Goal: Task Accomplishment & Management: Complete application form

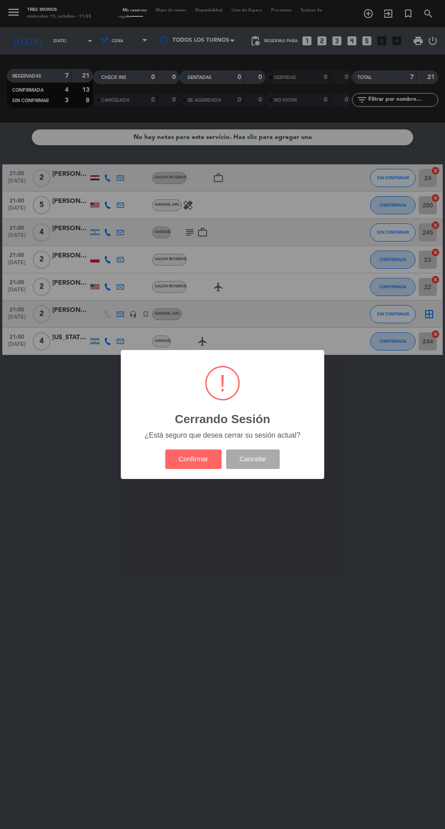
click at [196, 460] on button "Confirmar" at bounding box center [193, 460] width 57 height 20
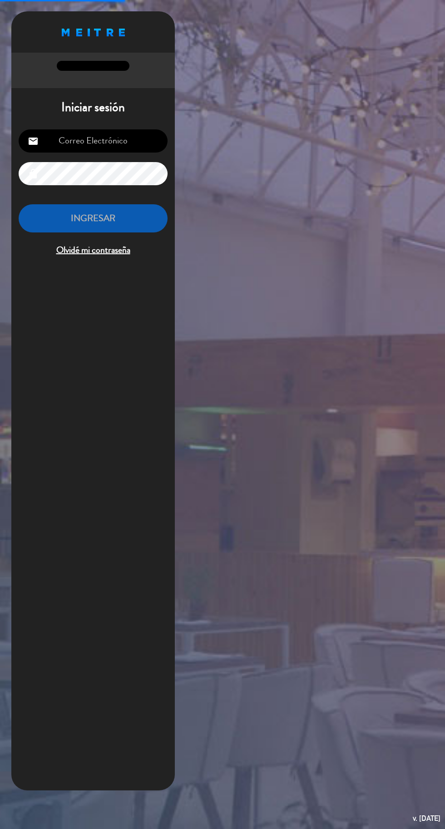
click at [124, 146] on input "email" at bounding box center [93, 140] width 149 height 23
type input "[EMAIL_ADDRESS][DOMAIN_NAME]"
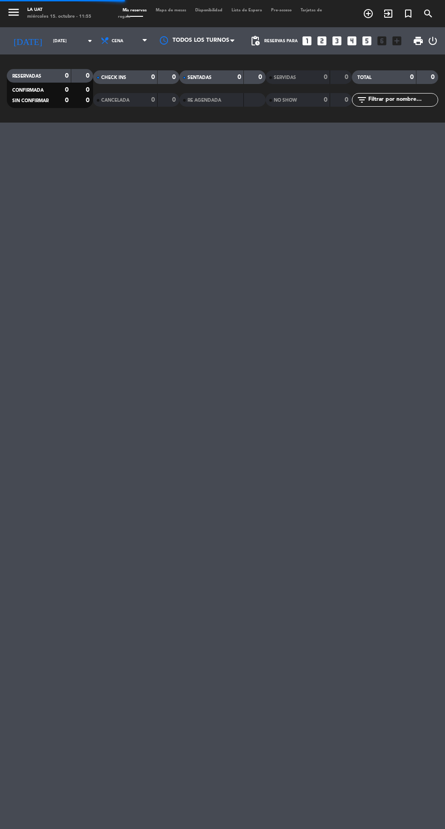
click at [408, 15] on icon "turned_in_not" at bounding box center [408, 13] width 11 height 11
click at [410, 16] on div "Opciones de espacio check_box_outline_blank CERRAR TODO EL RESTAURANTE check_bo…" at bounding box center [362, 414] width 148 height 811
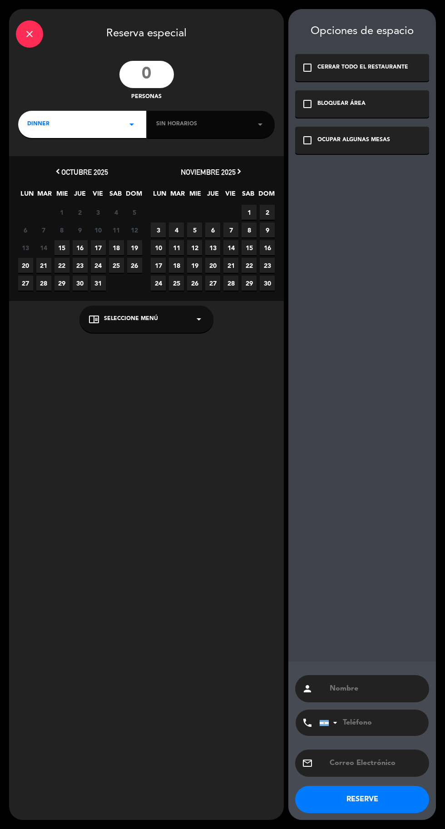
click at [153, 68] on input "number" at bounding box center [146, 74] width 54 height 27
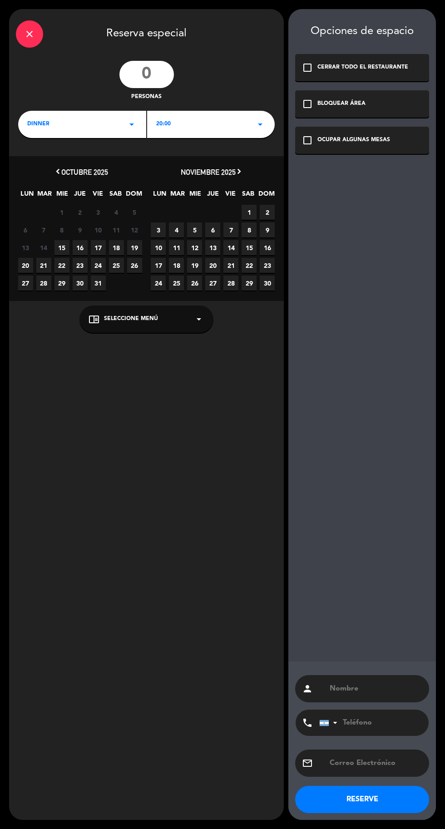
click at [150, 79] on input "number" at bounding box center [146, 74] width 54 height 27
type input "20"
click at [231, 230] on span "7" at bounding box center [230, 230] width 15 height 15
click at [245, 132] on div "20:00 arrow_drop_down" at bounding box center [211, 124] width 128 height 27
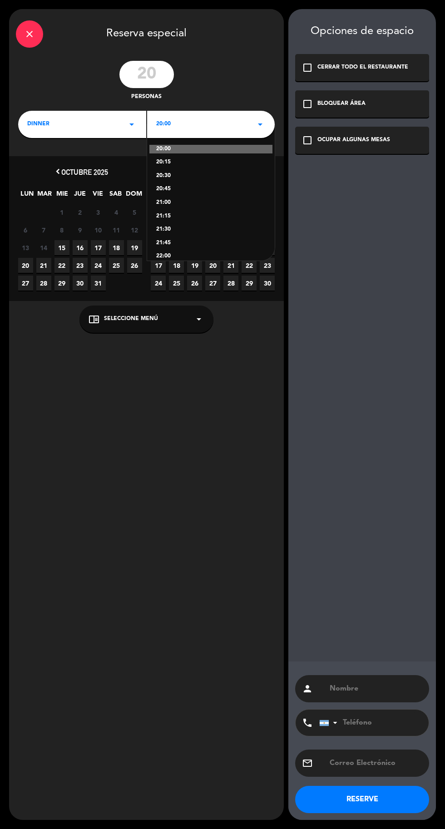
click at [178, 204] on div "21:00" at bounding box center [211, 202] width 110 height 9
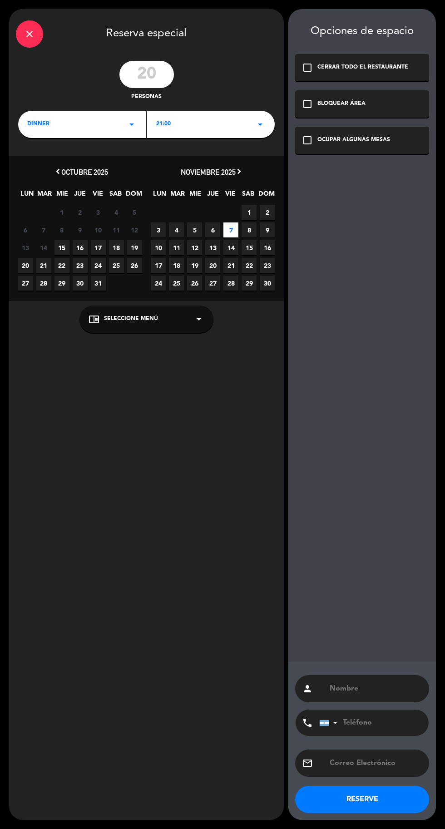
click at [189, 317] on div "chrome_reader_mode Seleccione Menú arrow_drop_down" at bounding box center [146, 319] width 134 height 27
click at [148, 294] on div "A LA CARTA" at bounding box center [147, 296] width 116 height 9
click at [303, 140] on icon "check_box_outline_blank" at bounding box center [307, 140] width 11 height 11
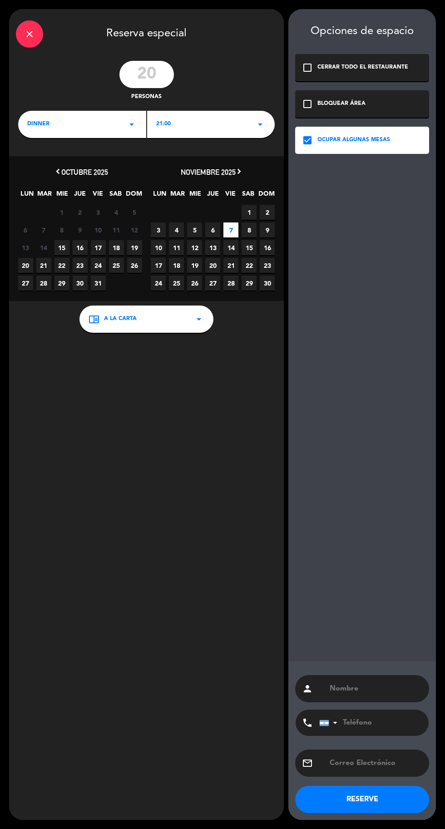
paste input "[PERSON_NAME]"
type input "[PERSON_NAME]"
paste input "[EMAIL_ADDRESS][DOMAIN_NAME]"
type input "[EMAIL_ADDRESS][DOMAIN_NAME]"
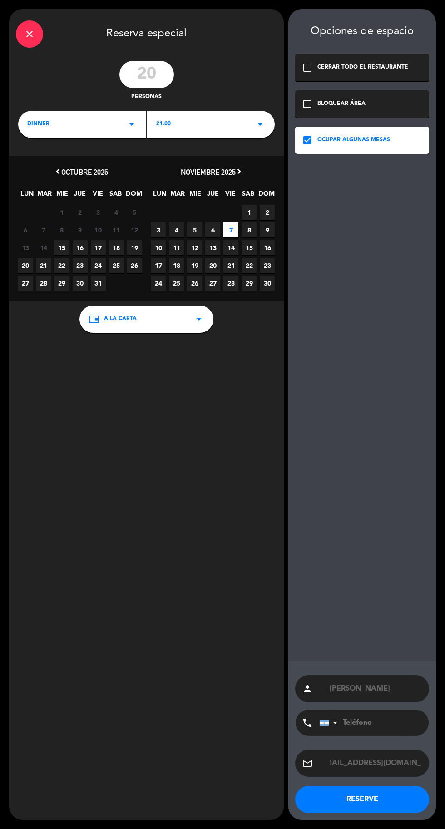
scroll to position [0, 0]
click at [377, 810] on button "RESERVE" at bounding box center [362, 799] width 134 height 27
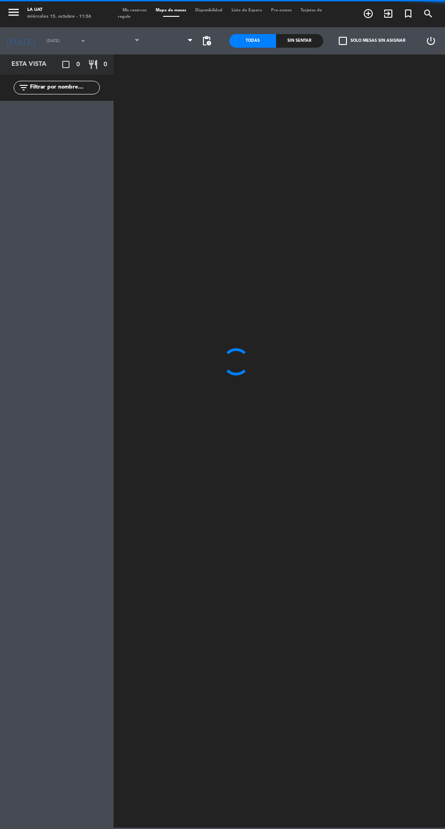
type input "[DATE]"
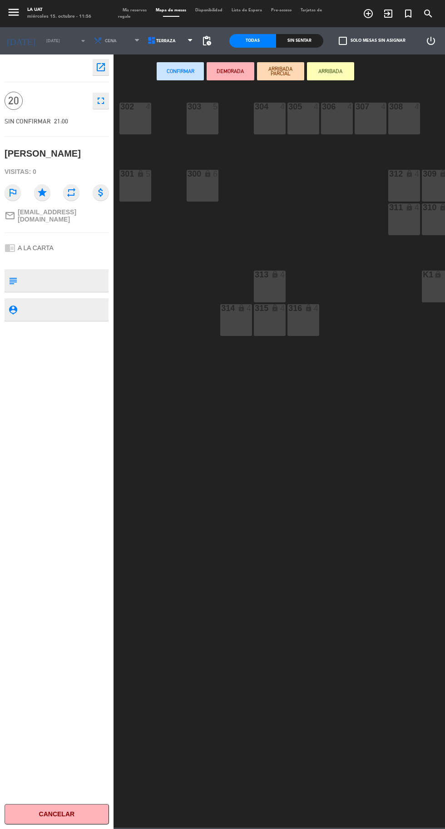
click at [73, 272] on textarea at bounding box center [64, 280] width 87 height 19
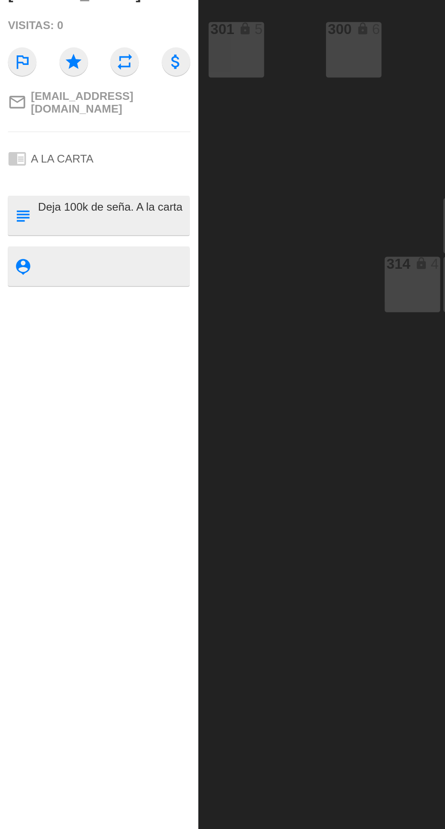
type textarea "Deja 100k de seña. A la carta"
click at [148, 289] on div "302 4 303 5 304 4 305 4 306 4 307 4 308 4 312 lock 4 309 lock 6 300 lock 6 301 …" at bounding box center [281, 457] width 327 height 741
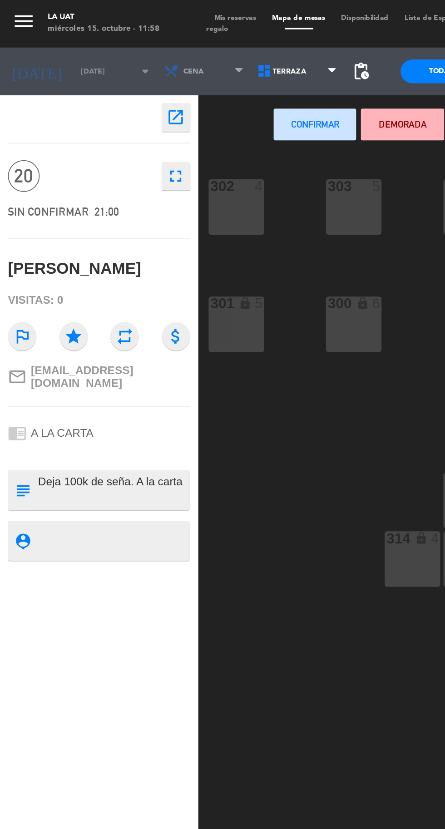
scroll to position [0, 15]
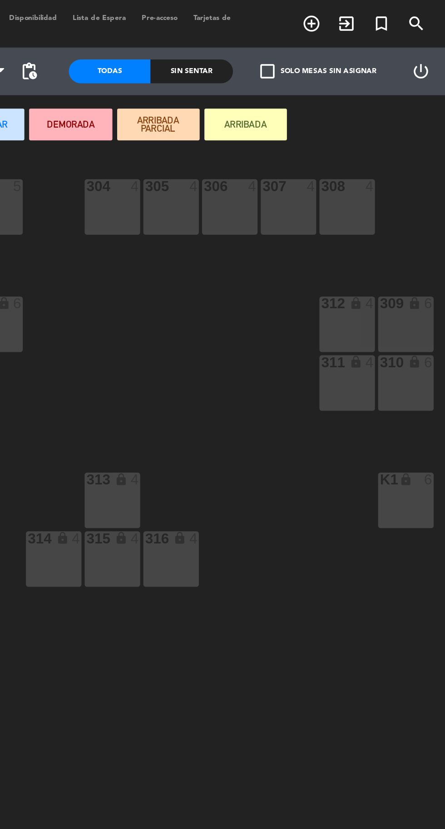
click at [433, 41] on icon "power_settings_new" at bounding box center [431, 40] width 11 height 11
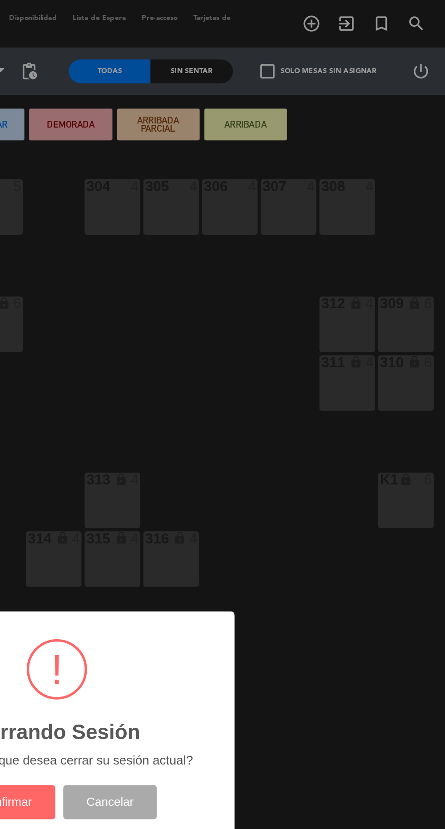
click at [203, 464] on button "Confirmar" at bounding box center [193, 460] width 57 height 20
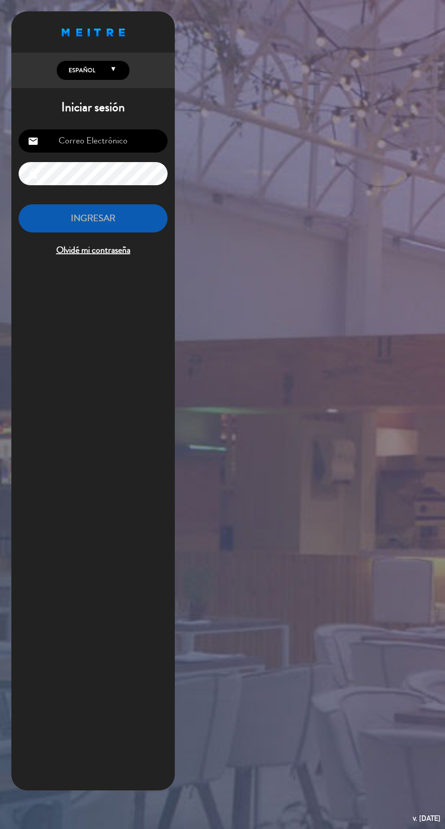
click at [119, 143] on input "email" at bounding box center [93, 140] width 149 height 23
type input "[EMAIL_ADDRESS][DOMAIN_NAME]"
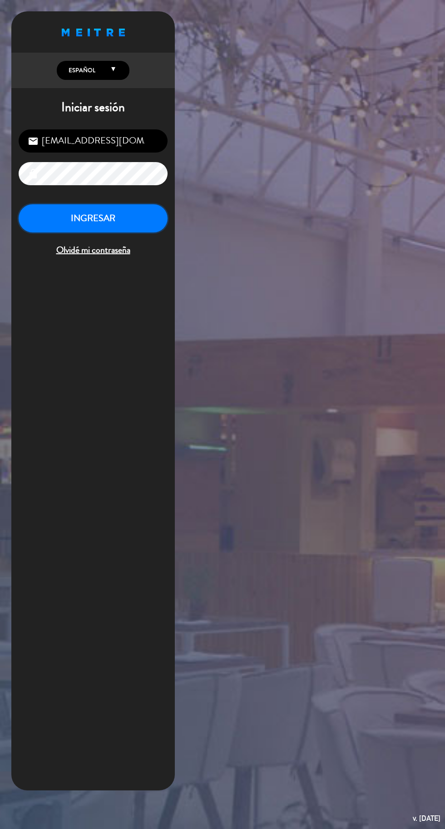
click at [120, 226] on button "INGRESAR" at bounding box center [93, 218] width 149 height 29
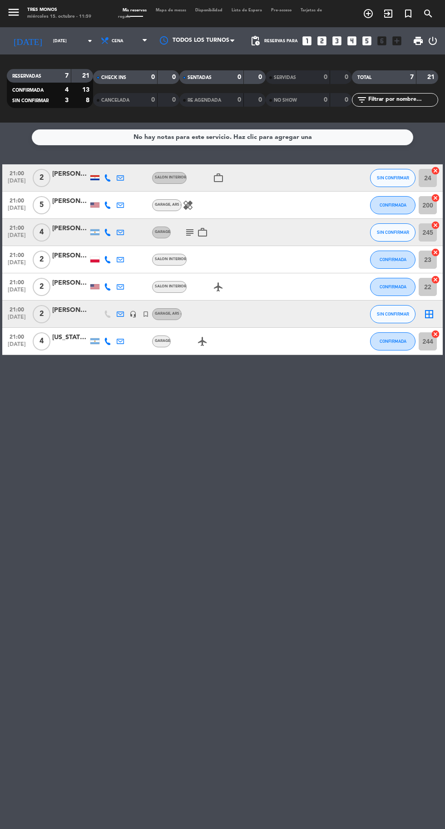
click at [408, 15] on icon "turned_in_not" at bounding box center [408, 13] width 11 height 11
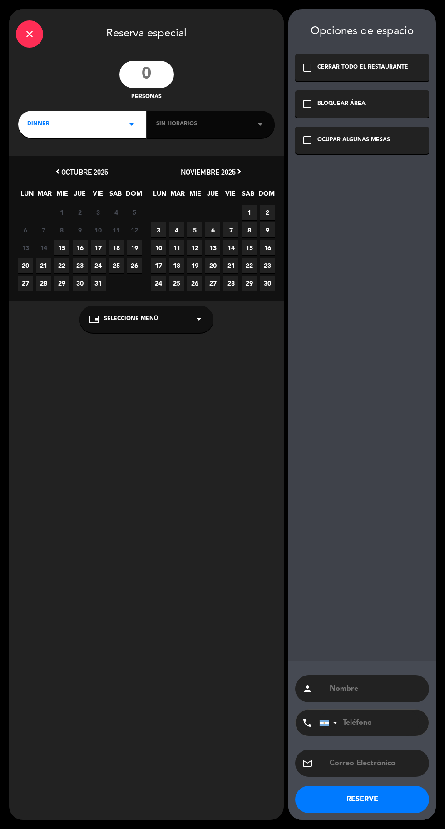
click at [142, 79] on input "number" at bounding box center [146, 74] width 54 height 27
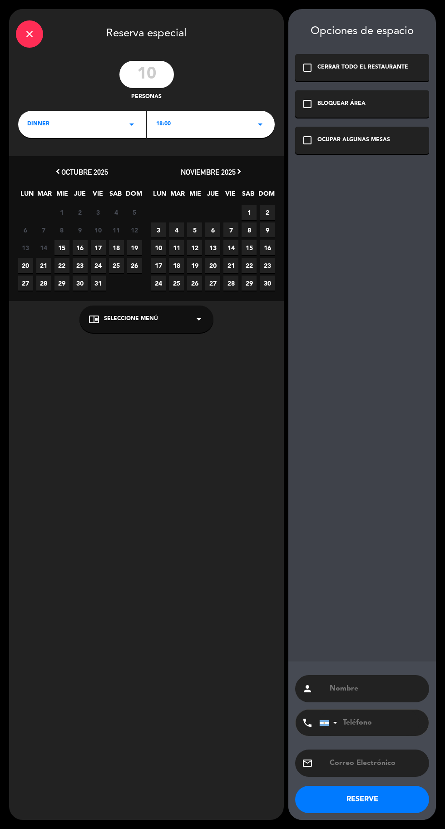
type input "10"
click at [44, 265] on span "21" at bounding box center [43, 265] width 15 height 15
click at [235, 129] on div "18:00 arrow_drop_down" at bounding box center [211, 124] width 128 height 27
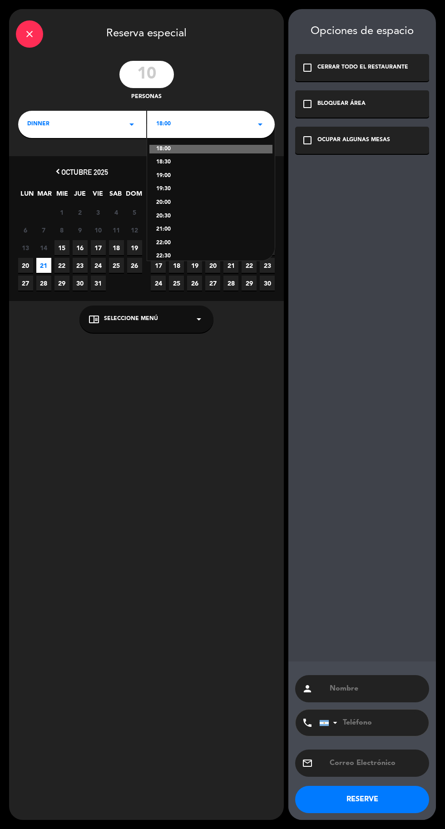
scroll to position [36, 0]
click at [170, 206] on div "22:00" at bounding box center [211, 207] width 110 height 9
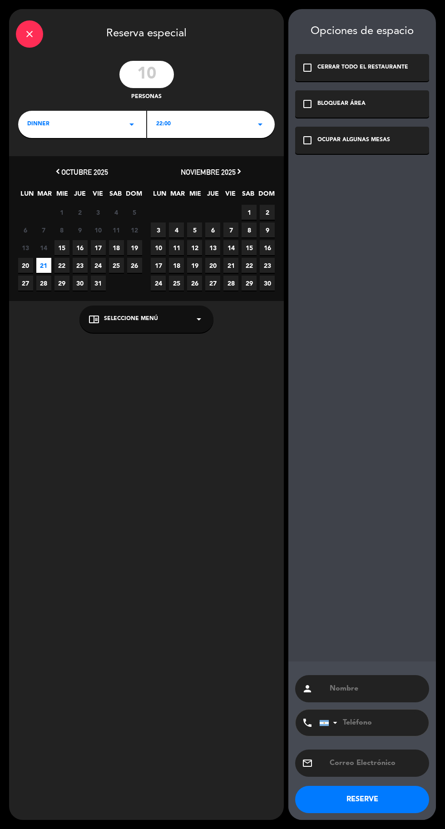
click at [207, 133] on div "22:00 arrow_drop_down" at bounding box center [211, 124] width 128 height 27
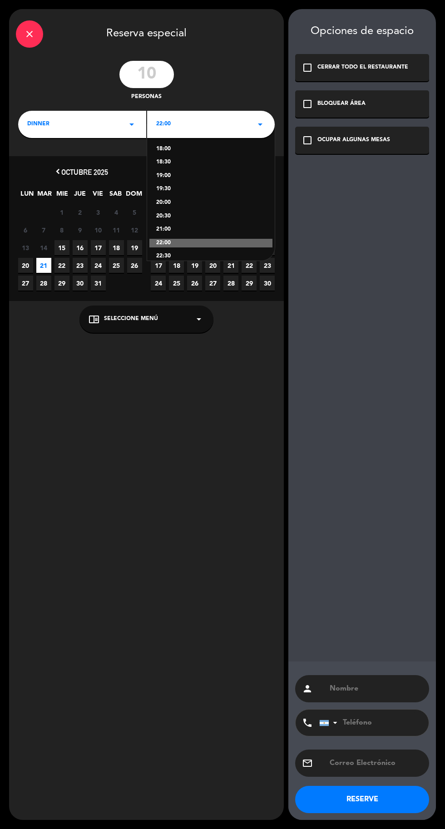
click at [163, 229] on div "21:00" at bounding box center [211, 229] width 110 height 9
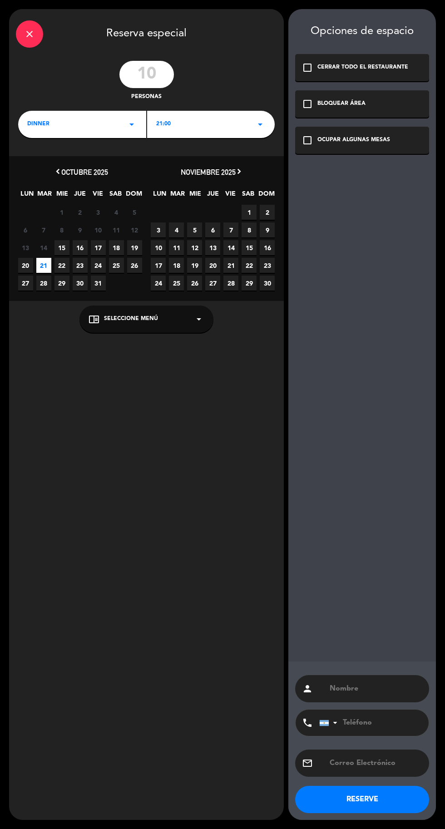
click at [320, 149] on div "check_box_outline_blank OCUPAR ALGUNAS MESAS" at bounding box center [362, 140] width 134 height 27
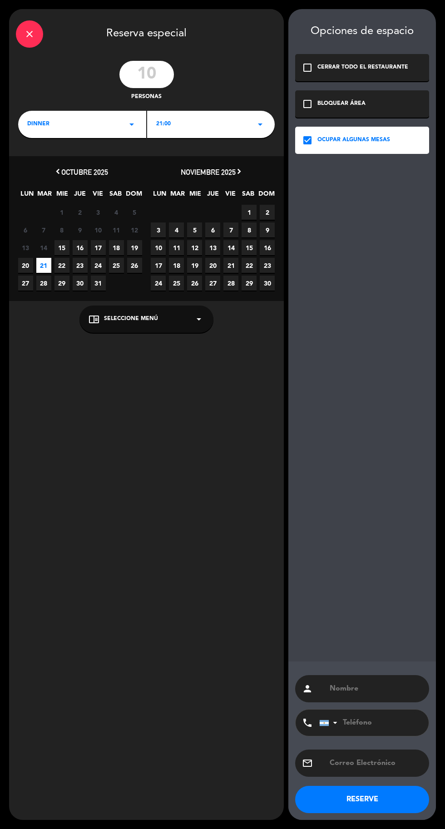
click at [372, 713] on input "tel" at bounding box center [369, 723] width 100 height 26
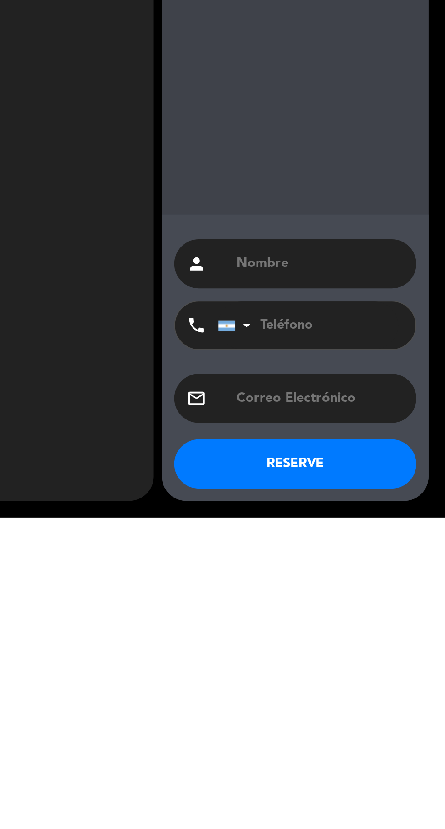
scroll to position [0, 0]
click at [353, 686] on input "text" at bounding box center [376, 689] width 94 height 13
click at [351, 694] on input "text" at bounding box center [376, 689] width 94 height 13
type input "[PERSON_NAME]"
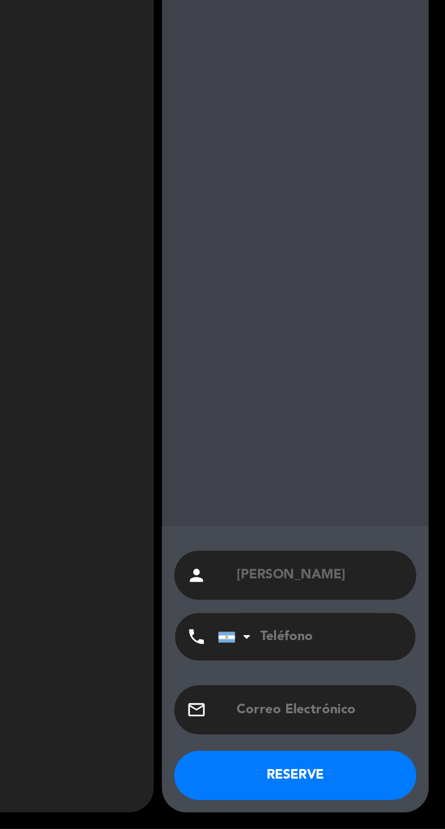
paste input "[EMAIL_ADDRESS][DOMAIN_NAME]"
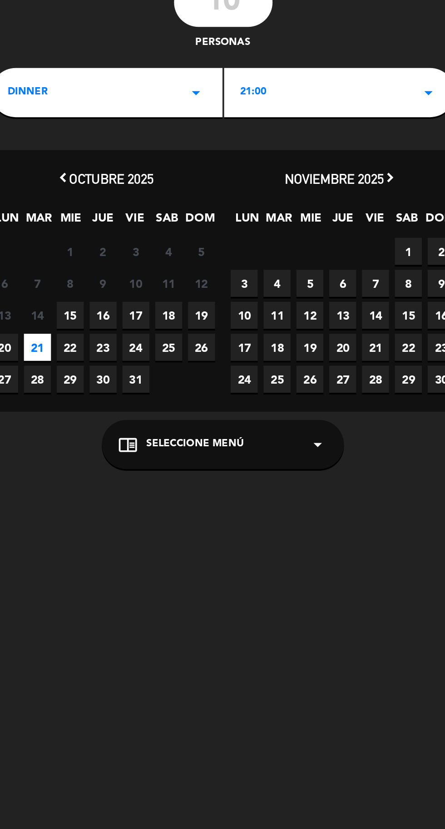
type input "[EMAIL_ADDRESS][DOMAIN_NAME]"
click at [182, 323] on div "chrome_reader_mode Seleccione Menú arrow_drop_down" at bounding box center [146, 319] width 134 height 27
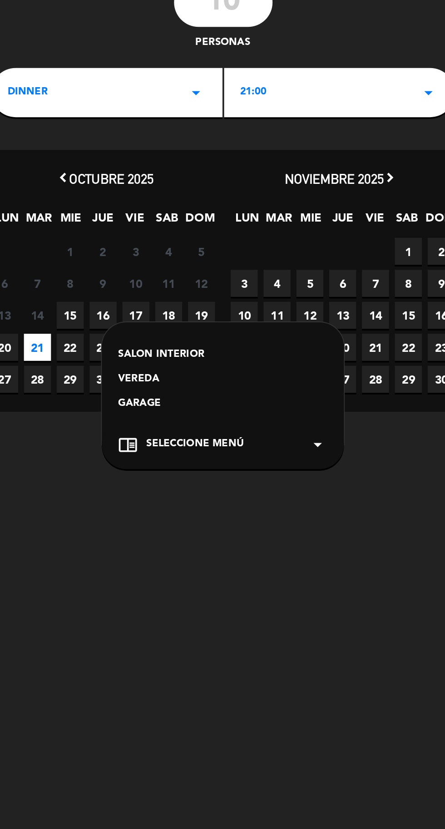
click at [101, 298] on div "GARAGE" at bounding box center [147, 296] width 116 height 9
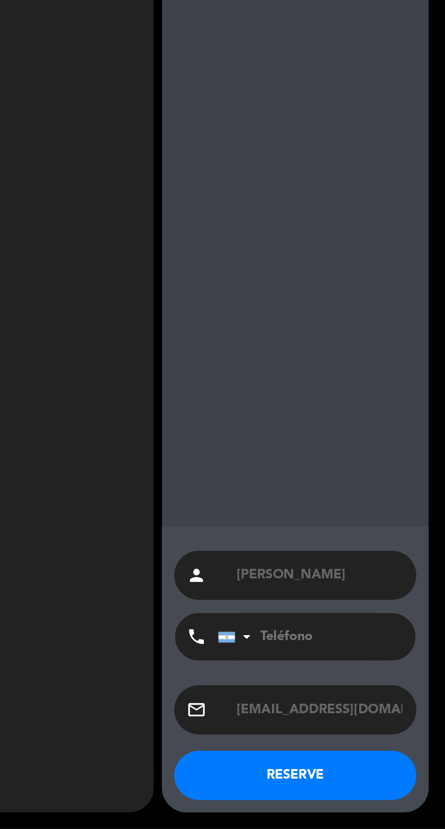
click at [378, 803] on button "RESERVE" at bounding box center [362, 799] width 134 height 27
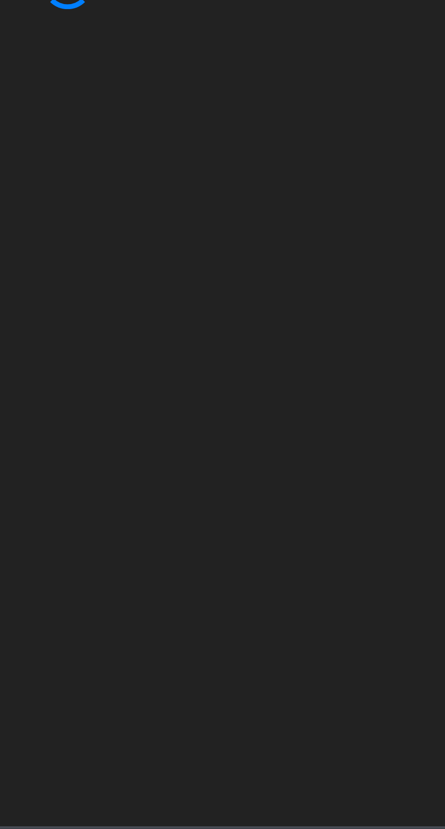
type input "[DATE]"
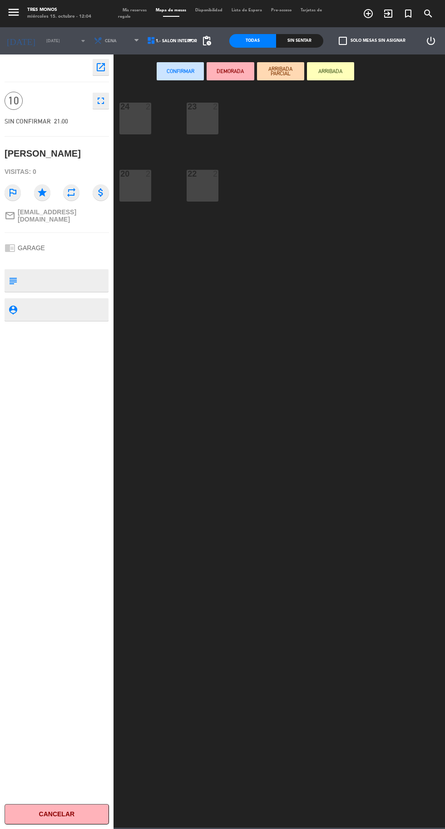
click at [431, 41] on icon "power_settings_new" at bounding box center [431, 40] width 11 height 11
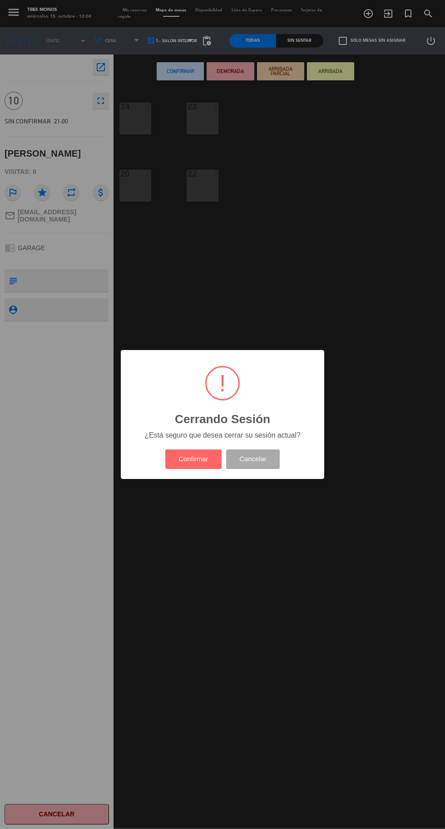
click at [196, 460] on button "Confirmar" at bounding box center [193, 460] width 57 height 20
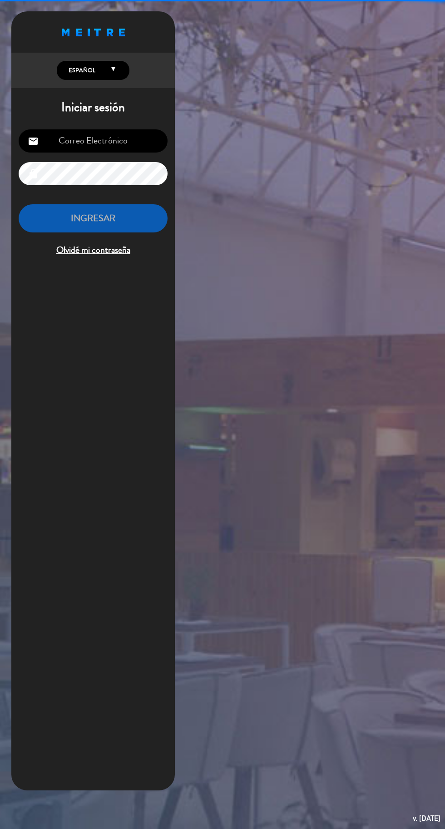
click at [125, 136] on input "email" at bounding box center [93, 140] width 149 height 23
type input "[EMAIL_ADDRESS][DOMAIN_NAME]"
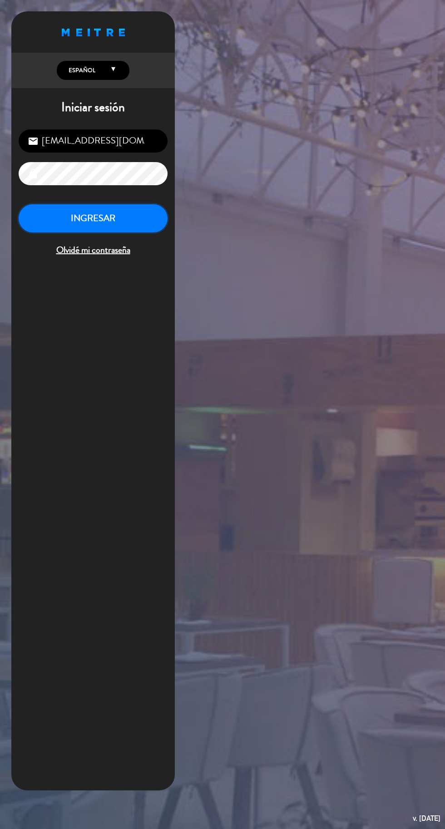
click at [123, 228] on button "INGRESAR" at bounding box center [93, 218] width 149 height 29
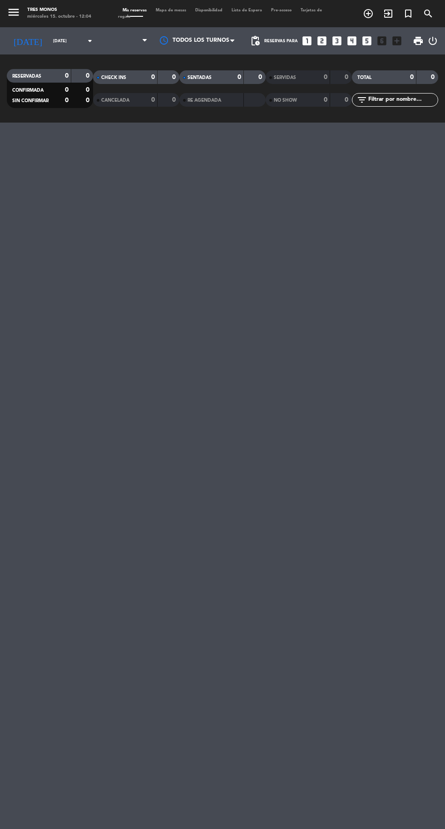
click at [84, 46] on icon "arrow_drop_down" at bounding box center [89, 40] width 11 height 11
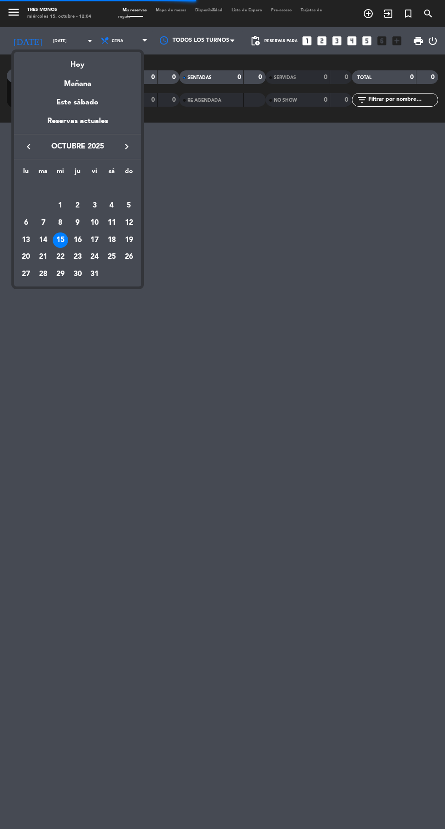
click at [43, 257] on div "21" at bounding box center [42, 256] width 15 height 15
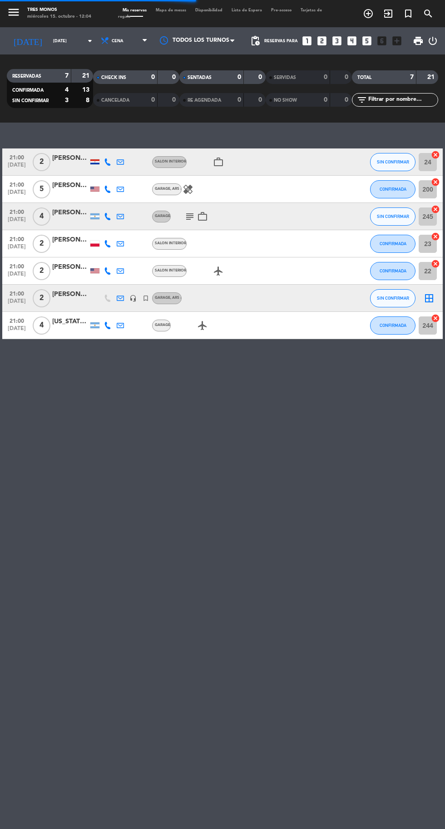
type input "[DATE]"
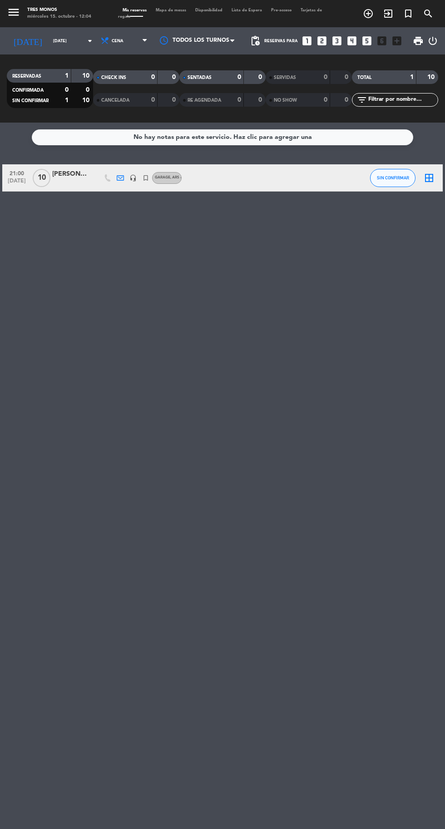
click at [74, 184] on div at bounding box center [70, 182] width 36 height 7
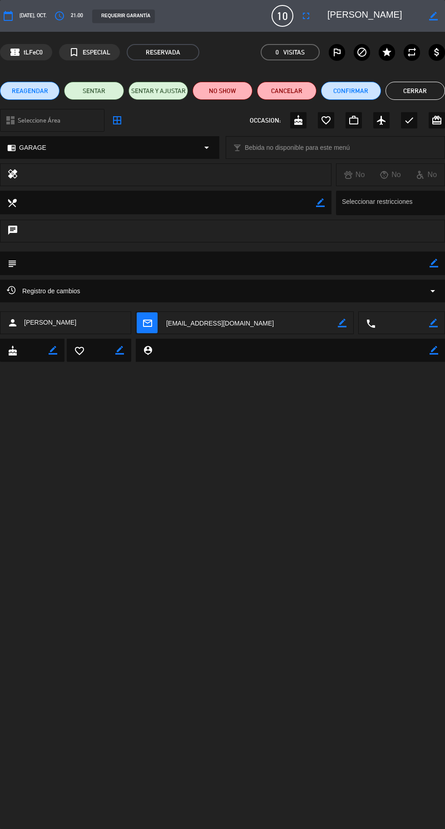
click at [434, 264] on icon "border_color" at bounding box center [434, 263] width 9 height 9
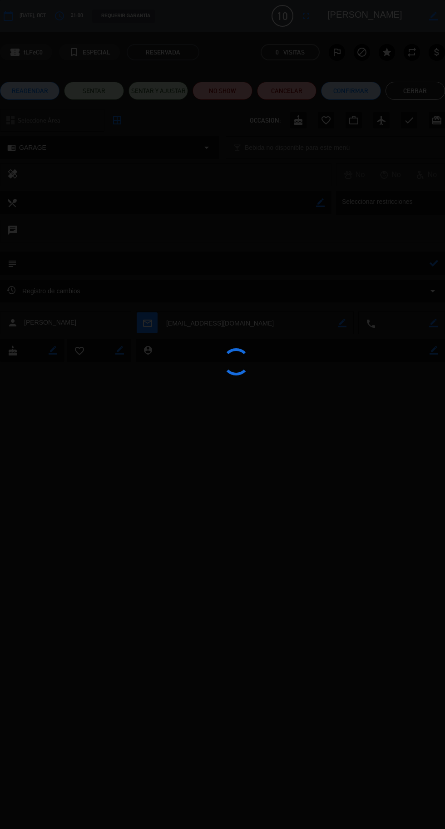
click at [351, 267] on div at bounding box center [222, 414] width 445 height 829
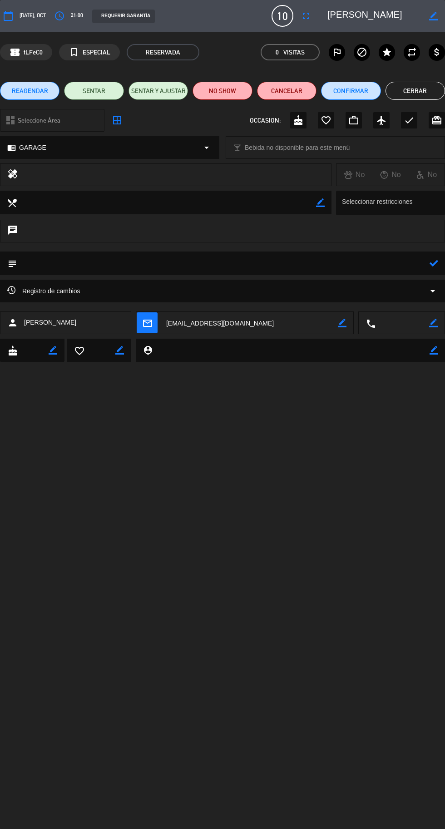
click at [436, 267] on icon at bounding box center [434, 263] width 9 height 9
click at [436, 267] on icon "border_color" at bounding box center [434, 263] width 9 height 9
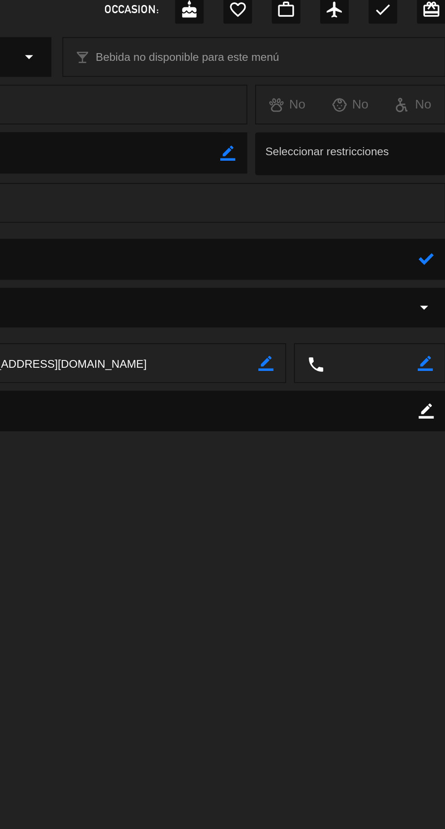
type textarea "Llegan 21.30"
click at [430, 264] on icon at bounding box center [434, 263] width 9 height 9
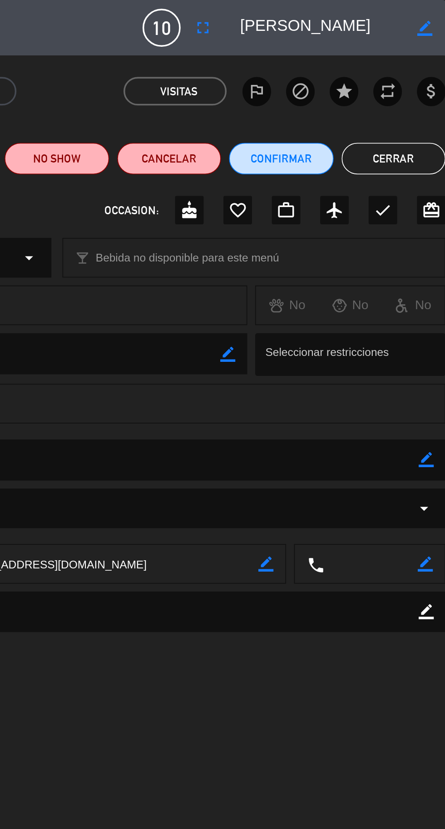
click at [418, 92] on button "Cerrar" at bounding box center [415, 91] width 59 height 18
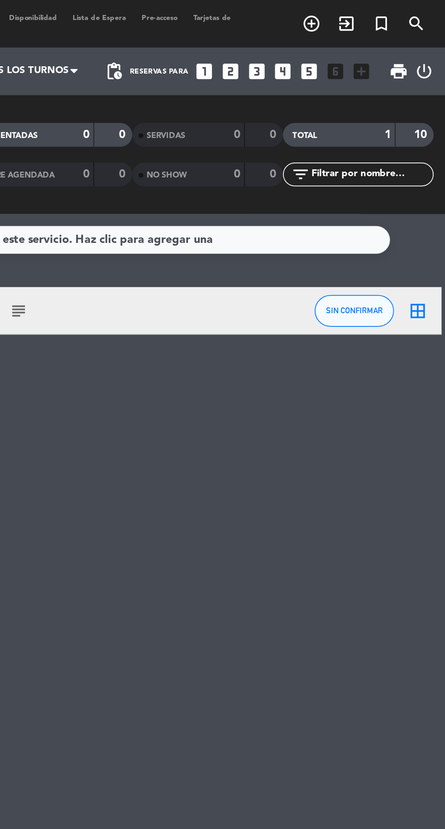
click at [431, 42] on icon "power_settings_new" at bounding box center [432, 40] width 11 height 11
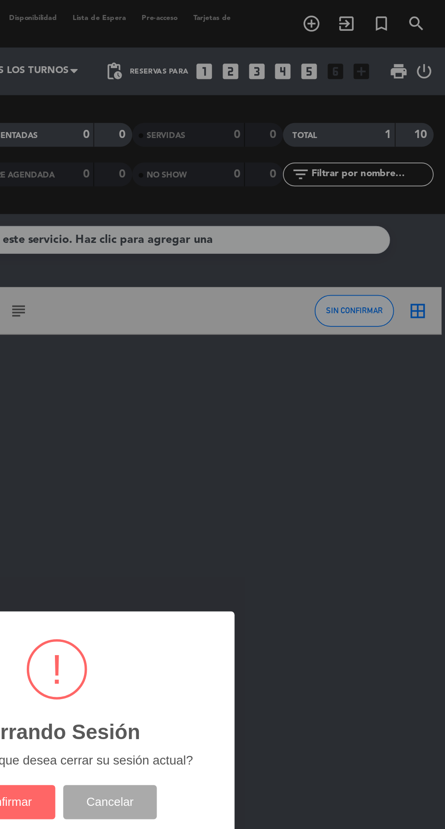
click at [208, 458] on button "Confirmar" at bounding box center [193, 460] width 57 height 20
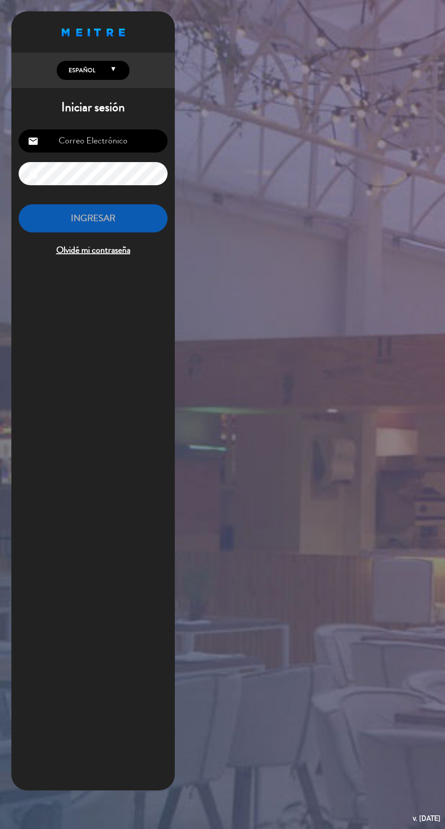
click at [111, 138] on input "email" at bounding box center [93, 140] width 149 height 23
type input "[EMAIL_ADDRESS][DOMAIN_NAME]"
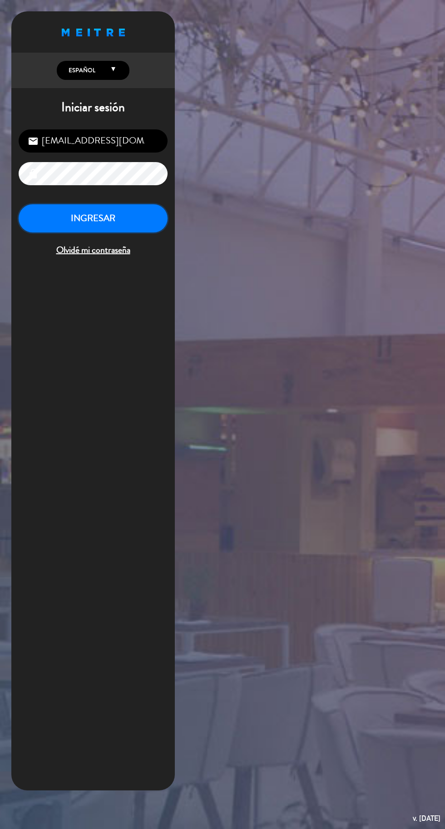
click at [117, 213] on button "INGRESAR" at bounding box center [93, 218] width 149 height 29
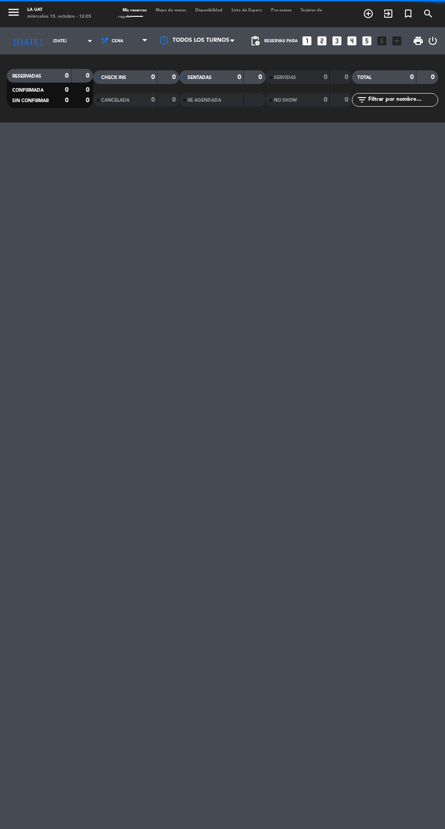
click at [62, 40] on input "[DATE]" at bounding box center [77, 41] width 57 height 14
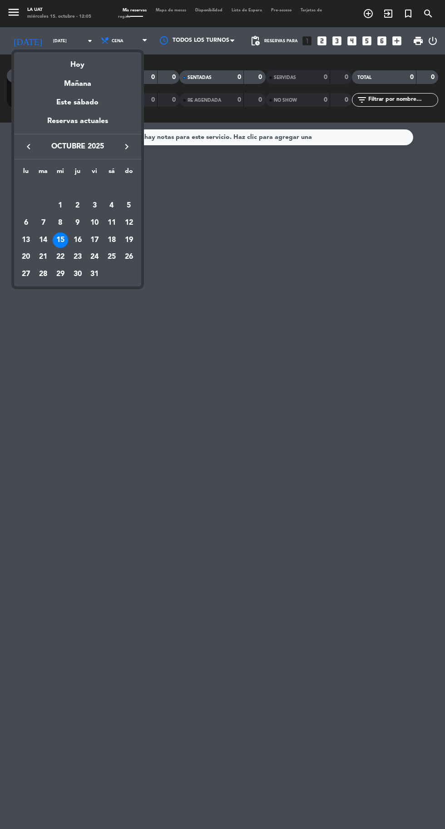
click at [94, 257] on div "24" at bounding box center [94, 256] width 15 height 15
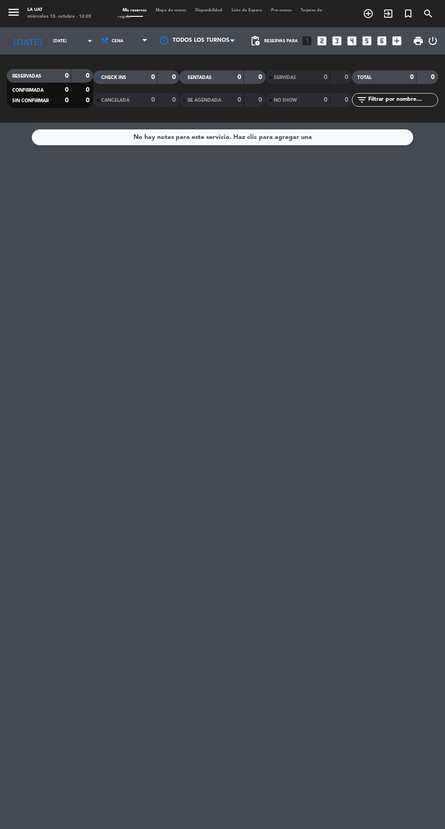
type input "[DATE]"
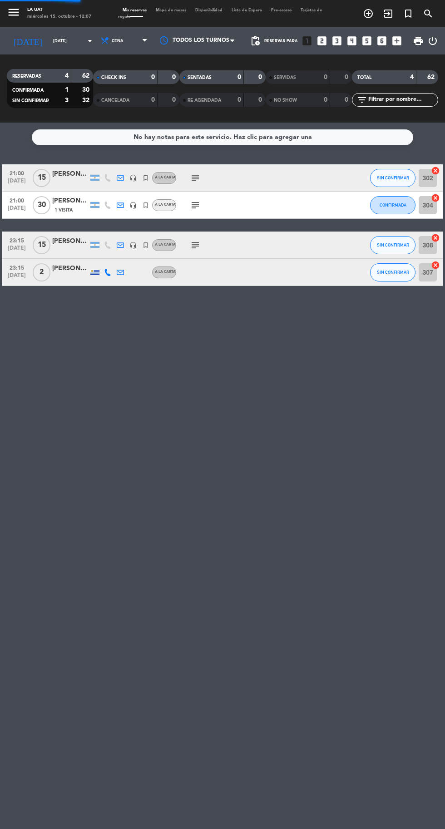
click at [408, 16] on icon "turned_in_not" at bounding box center [408, 13] width 11 height 11
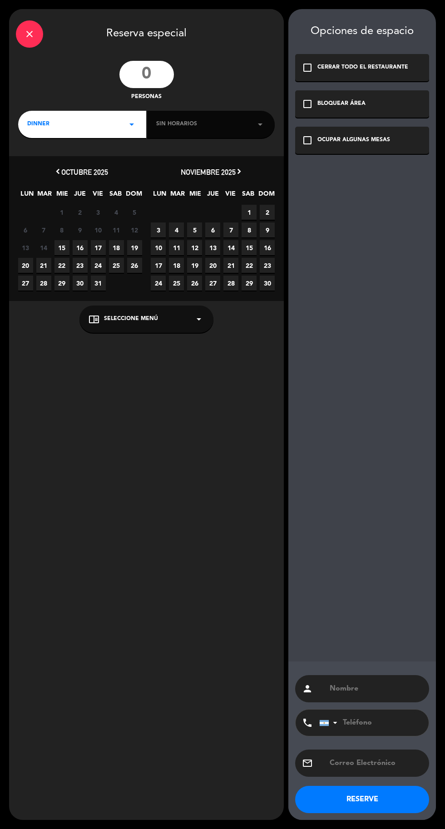
click at [148, 79] on input "number" at bounding box center [146, 74] width 54 height 27
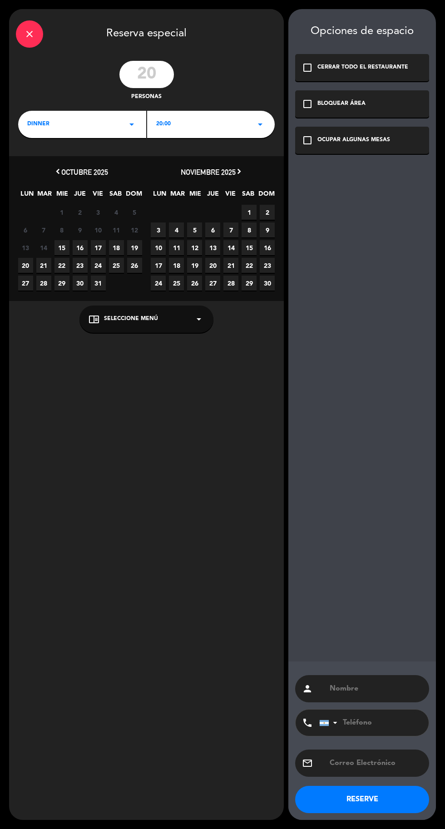
type input "20"
click at [224, 131] on div "20:00 arrow_drop_down" at bounding box center [211, 124] width 128 height 27
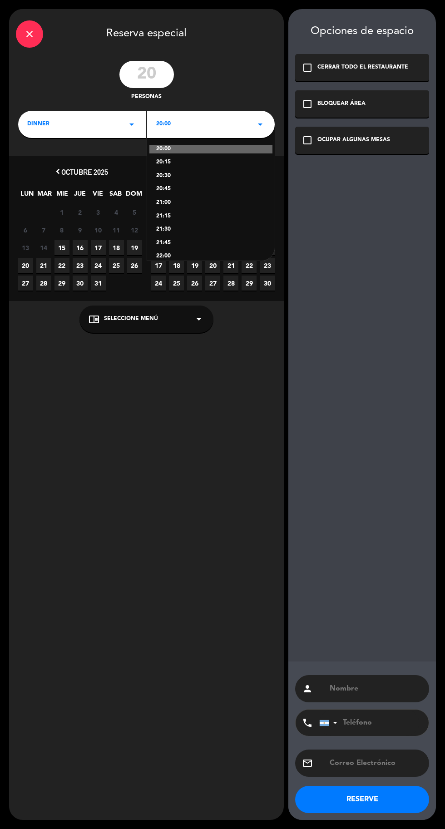
click at [163, 216] on div "21:15" at bounding box center [211, 216] width 110 height 9
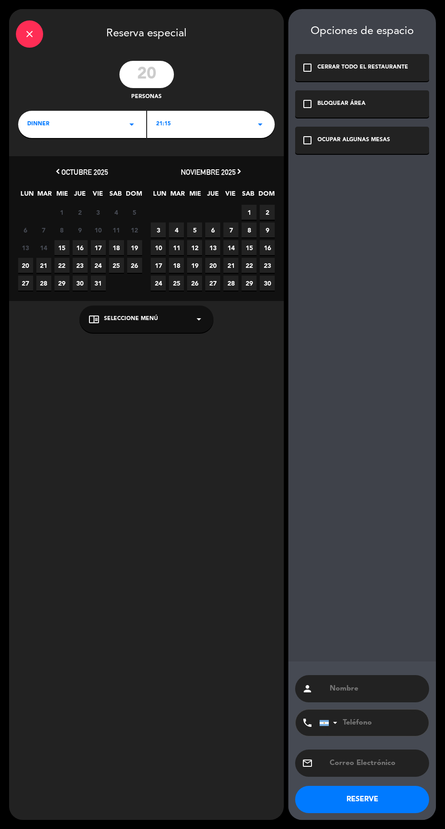
click at [98, 265] on span "24" at bounding box center [98, 265] width 15 height 15
click at [173, 329] on div "chrome_reader_mode Seleccione Menú arrow_drop_down" at bounding box center [146, 319] width 134 height 27
click at [114, 296] on div "A LA CARTA" at bounding box center [147, 296] width 116 height 9
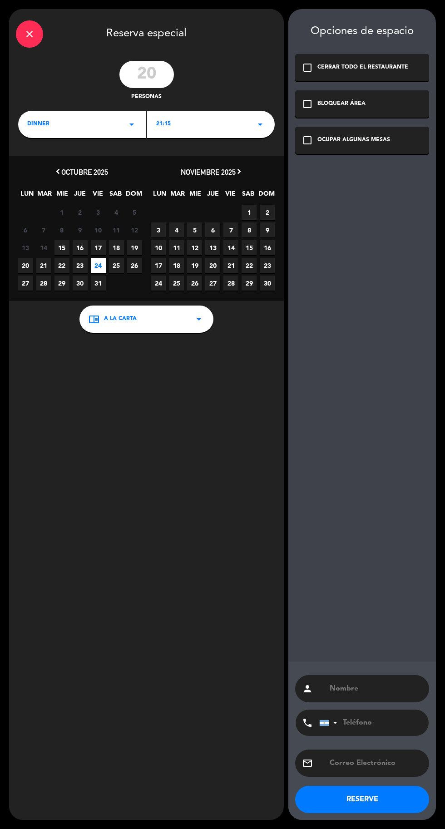
click at [300, 150] on div "check_box_outline_blank OCUPAR ALGUNAS MESAS" at bounding box center [362, 140] width 134 height 27
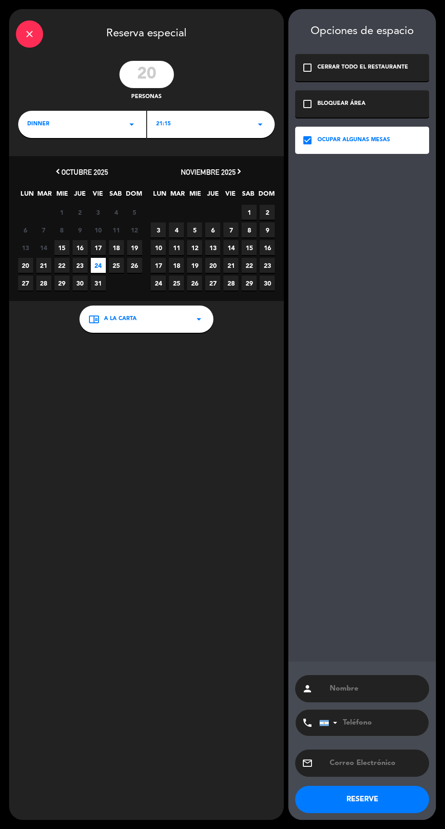
click at [362, 690] on input "text" at bounding box center [376, 689] width 94 height 13
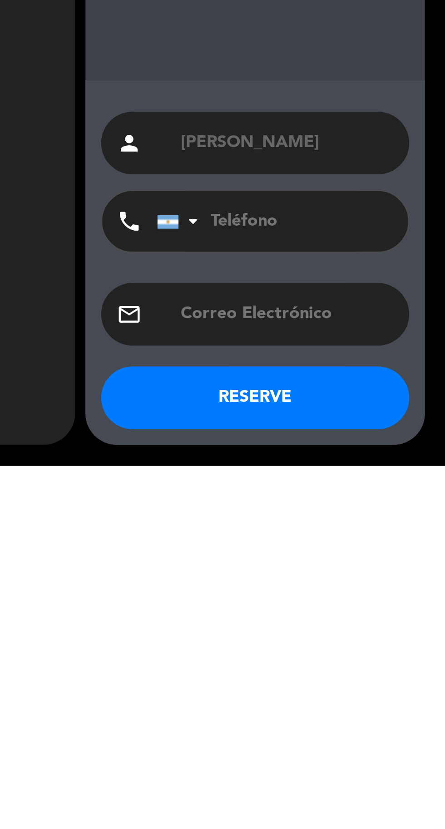
type input "[PERSON_NAME]"
click at [386, 805] on button "RESERVE" at bounding box center [362, 799] width 134 height 27
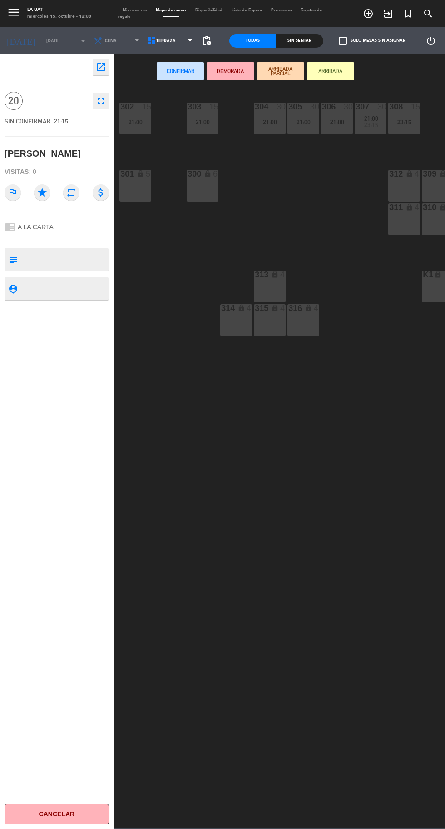
click at [74, 254] on textarea at bounding box center [64, 259] width 87 height 19
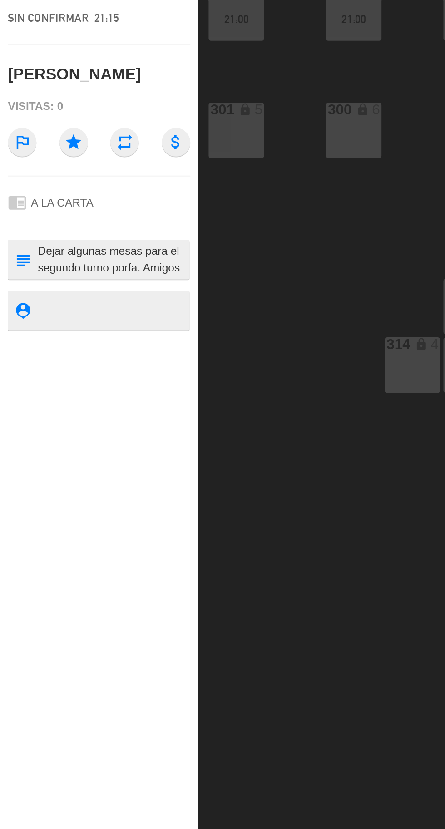
scroll to position [8, 0]
type textarea "Dejar algunas mesas para el segundo turno porfa. Amigos de Licha"
click at [86, 230] on div "chrome_reader_mode A LA CARTA" at bounding box center [57, 226] width 104 height 17
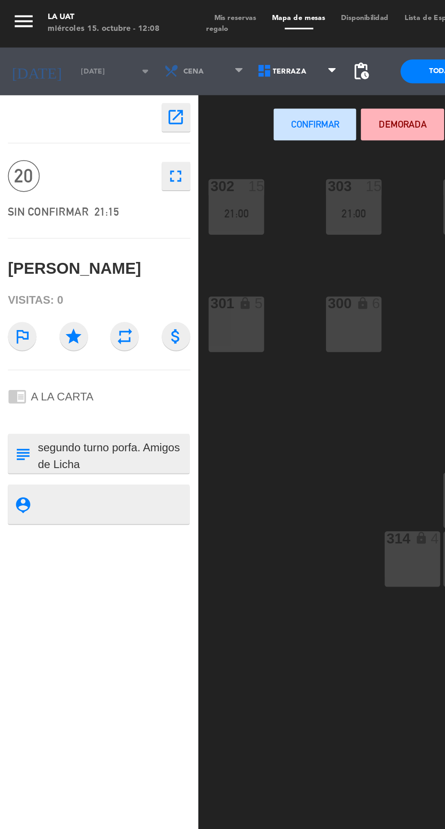
scroll to position [0, 15]
